Goal: Book appointment/travel/reservation

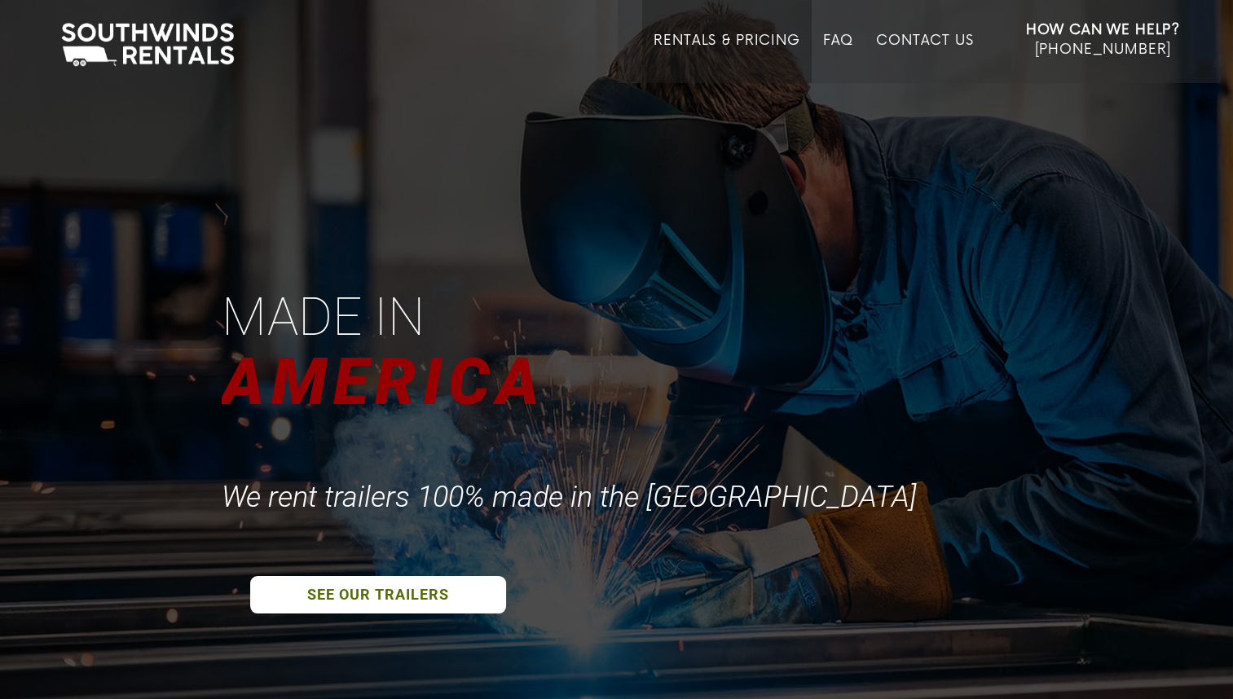
click at [719, 37] on link "Rentals & Pricing" at bounding box center [726, 58] width 146 height 51
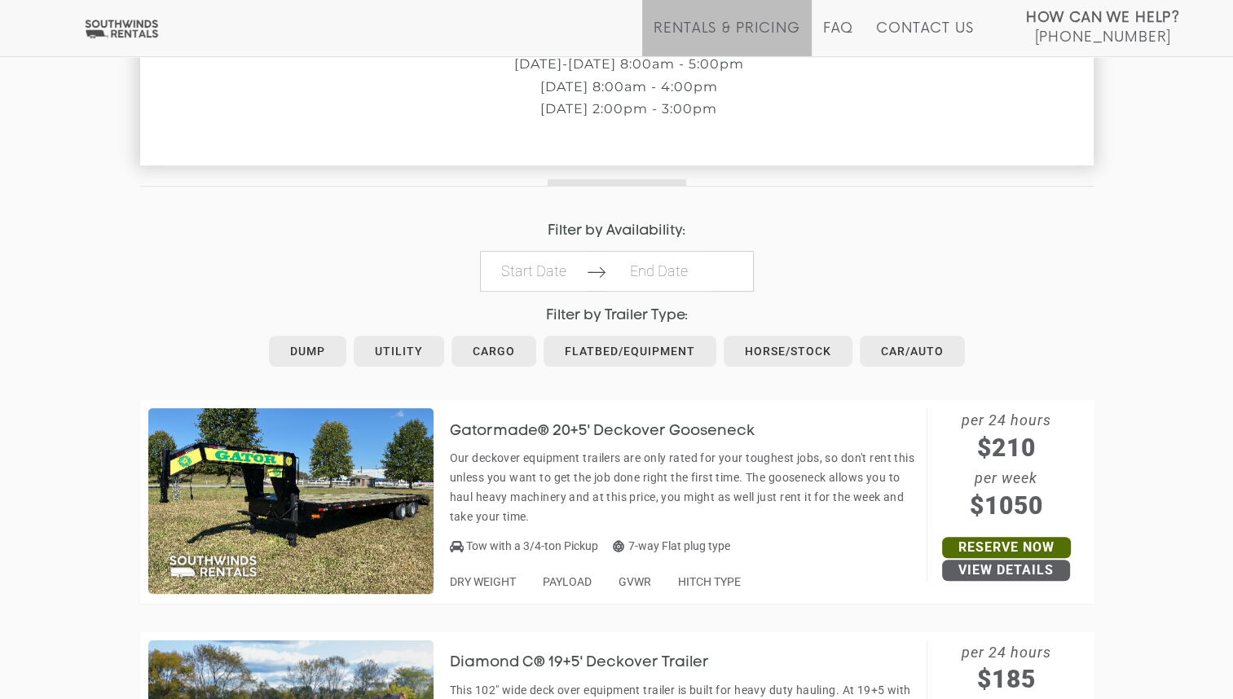
scroll to position [648, 0]
click at [792, 347] on link "Horse/Stock" at bounding box center [787, 350] width 129 height 31
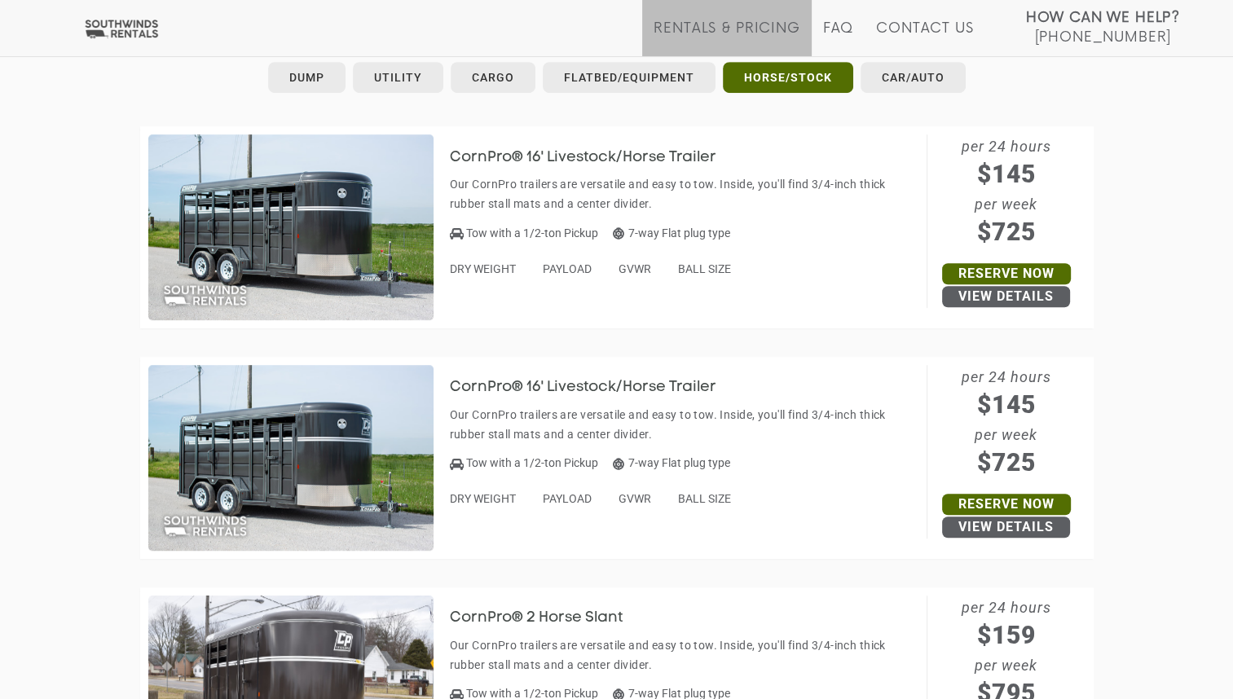
scroll to position [919, 0]
